Goal: Task Accomplishment & Management: Manage account settings

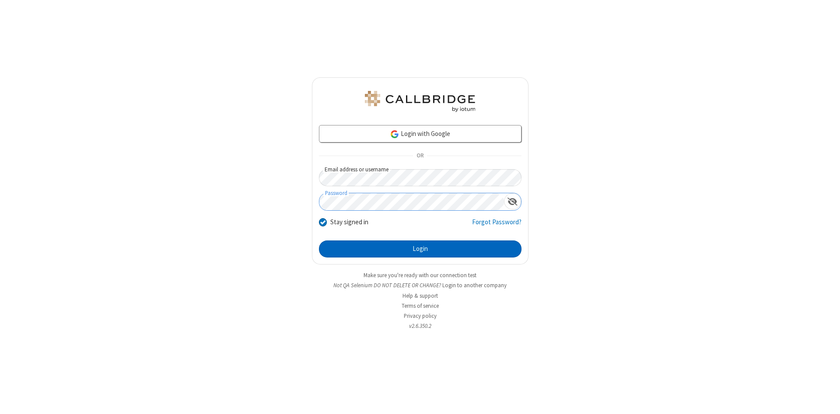
click at [420, 249] on button "Login" at bounding box center [420, 250] width 203 height 18
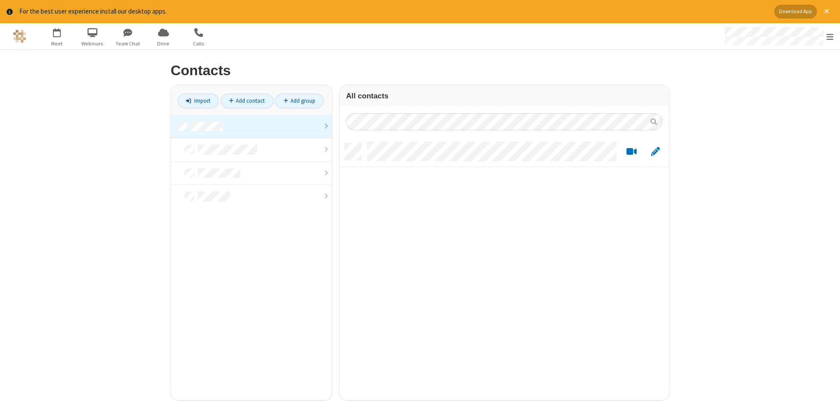
click at [252, 126] on link at bounding box center [251, 127] width 161 height 24
click at [247, 101] on link "Add contact" at bounding box center [247, 101] width 53 height 15
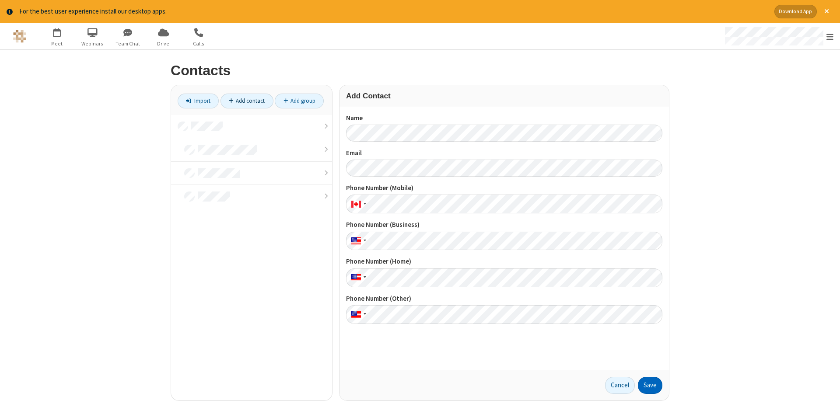
click at [650, 386] on button "Save" at bounding box center [650, 386] width 25 height 18
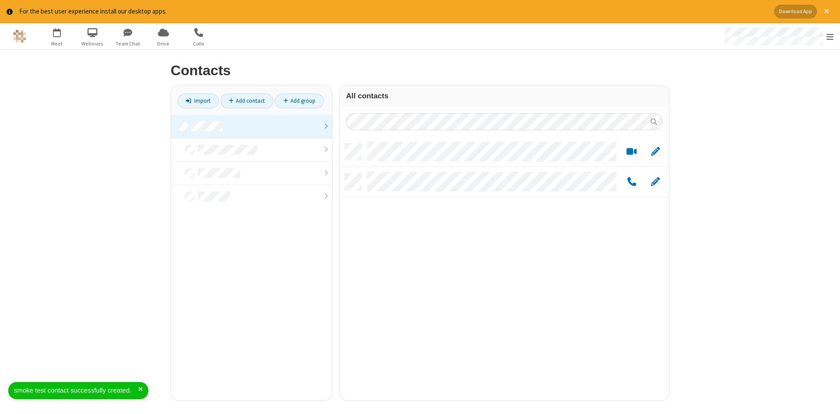
scroll to position [264, 330]
click at [247, 101] on link "Add contact" at bounding box center [247, 101] width 53 height 15
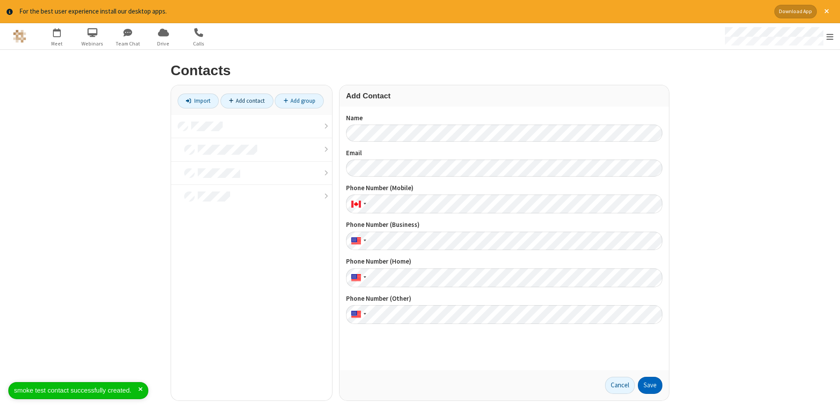
click at [650, 386] on button "Save" at bounding box center [650, 386] width 25 height 18
